Goal: Check status: Check status

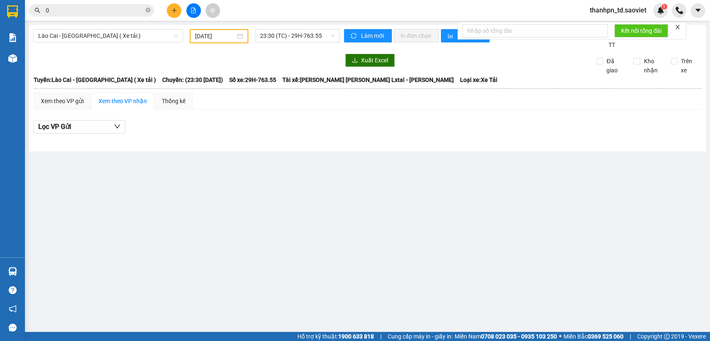
click at [147, 8] on icon "close-circle" at bounding box center [148, 9] width 5 height 5
type input "0942310147"
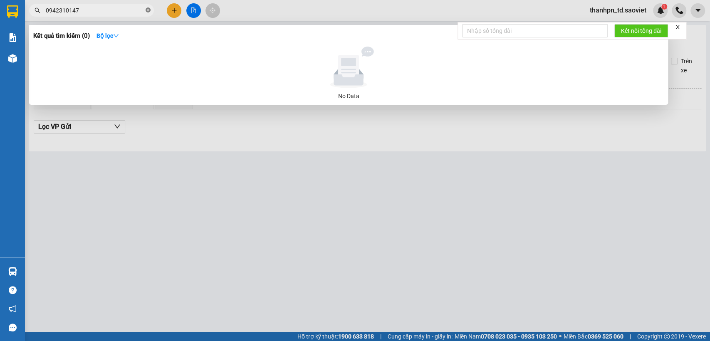
click at [148, 8] on icon "close-circle" at bounding box center [148, 9] width 5 height 5
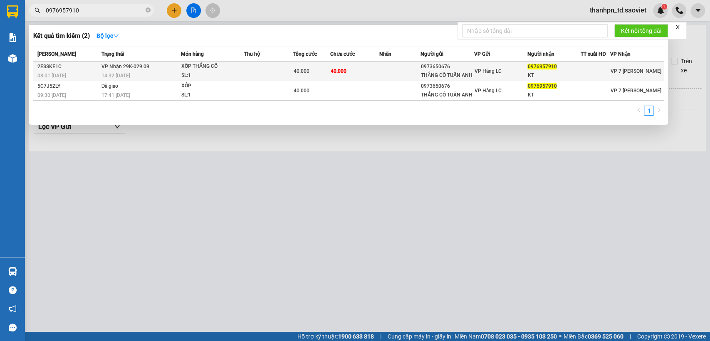
type input "0976957910"
click at [232, 68] on div "XỐP THẮNG CỐ" at bounding box center [212, 66] width 62 height 9
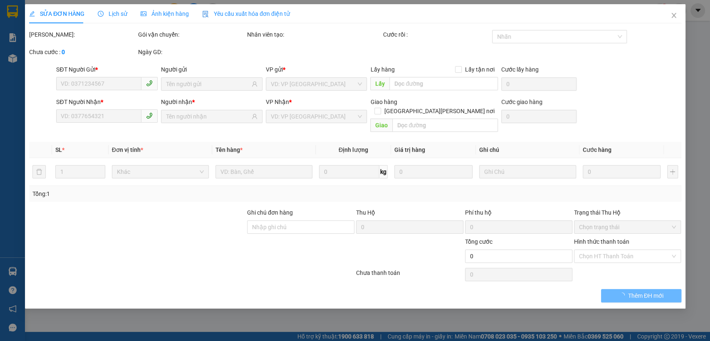
type input "0973650676"
type input "THẮNG CỐ TUẤN ANH"
type input "0976957910"
type input "KT"
type input "40.000"
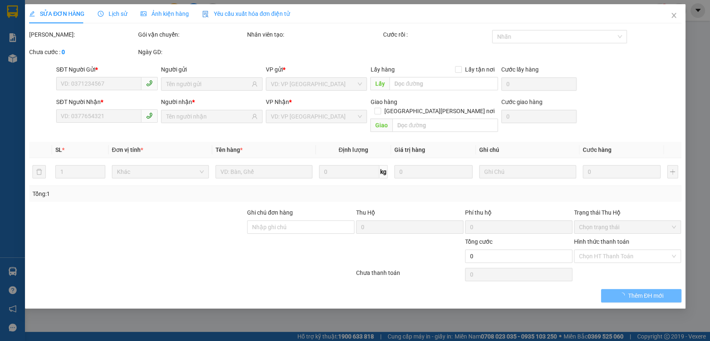
type input "40.000"
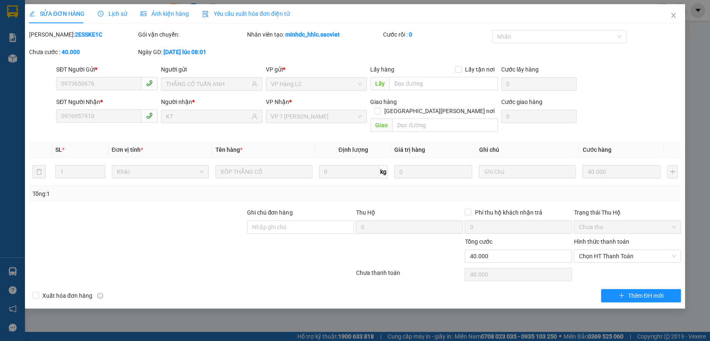
click at [124, 18] on div "Lịch sử" at bounding box center [113, 13] width 30 height 19
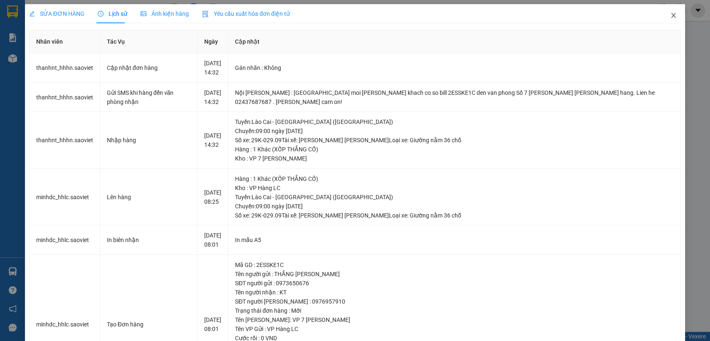
click at [670, 16] on icon "close" at bounding box center [673, 15] width 7 height 7
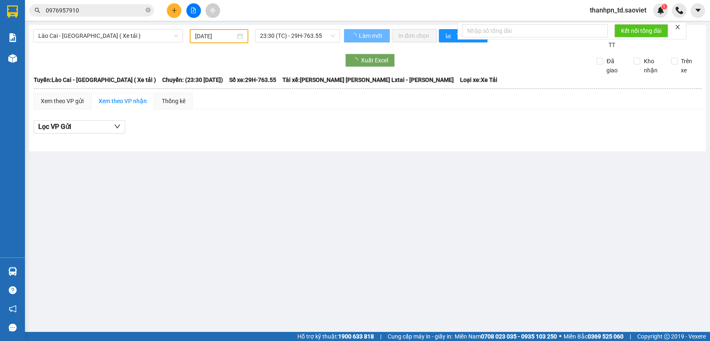
click at [99, 14] on input "0976957910" at bounding box center [95, 10] width 98 height 9
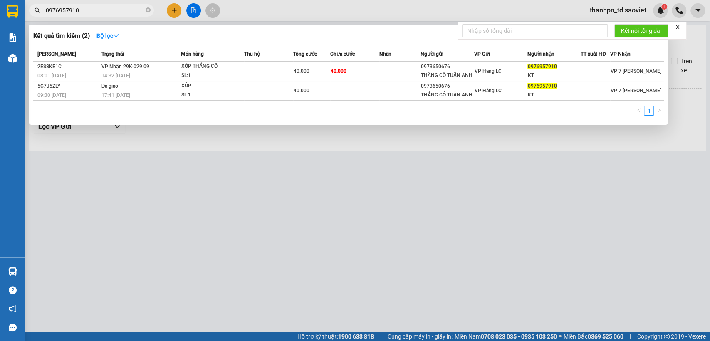
drag, startPoint x: 81, startPoint y: 11, endPoint x: 13, endPoint y: 15, distance: 67.9
click at [13, 15] on section "Kết quả [PERSON_NAME] ( 2 ) Bộ lọc Mã ĐH Trạng thái Món hàng Thu hộ Tổng [PERSO…" at bounding box center [355, 170] width 710 height 341
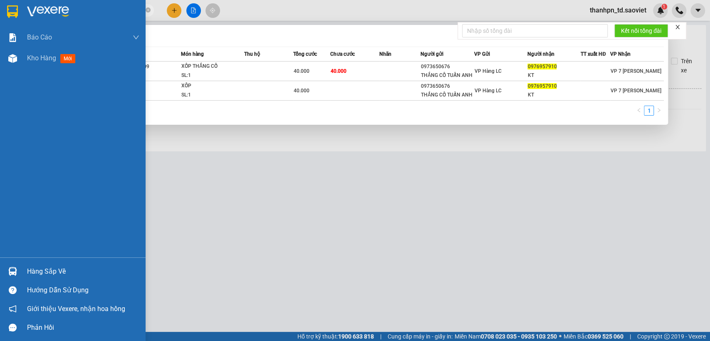
paste input "333666925"
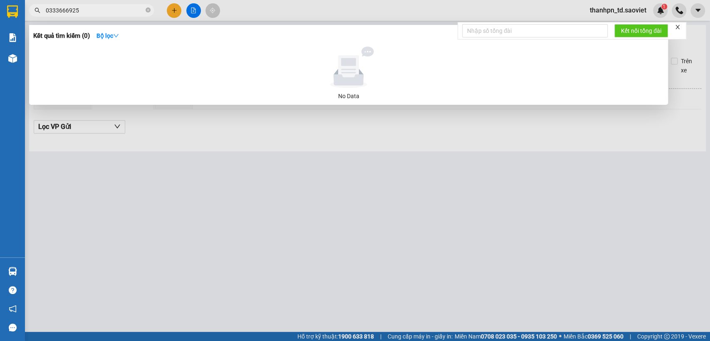
type input "0333666925"
click at [148, 10] on icon "close-circle" at bounding box center [148, 9] width 5 height 5
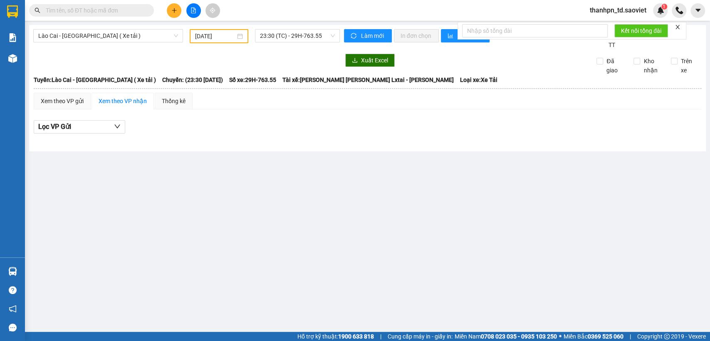
click at [131, 12] on input "text" at bounding box center [95, 10] width 98 height 9
paste input "0386631633"
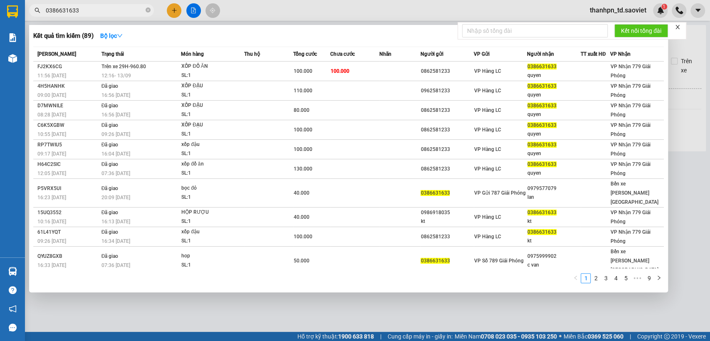
type input "0386631633"
